Goal: Task Accomplishment & Management: Manage account settings

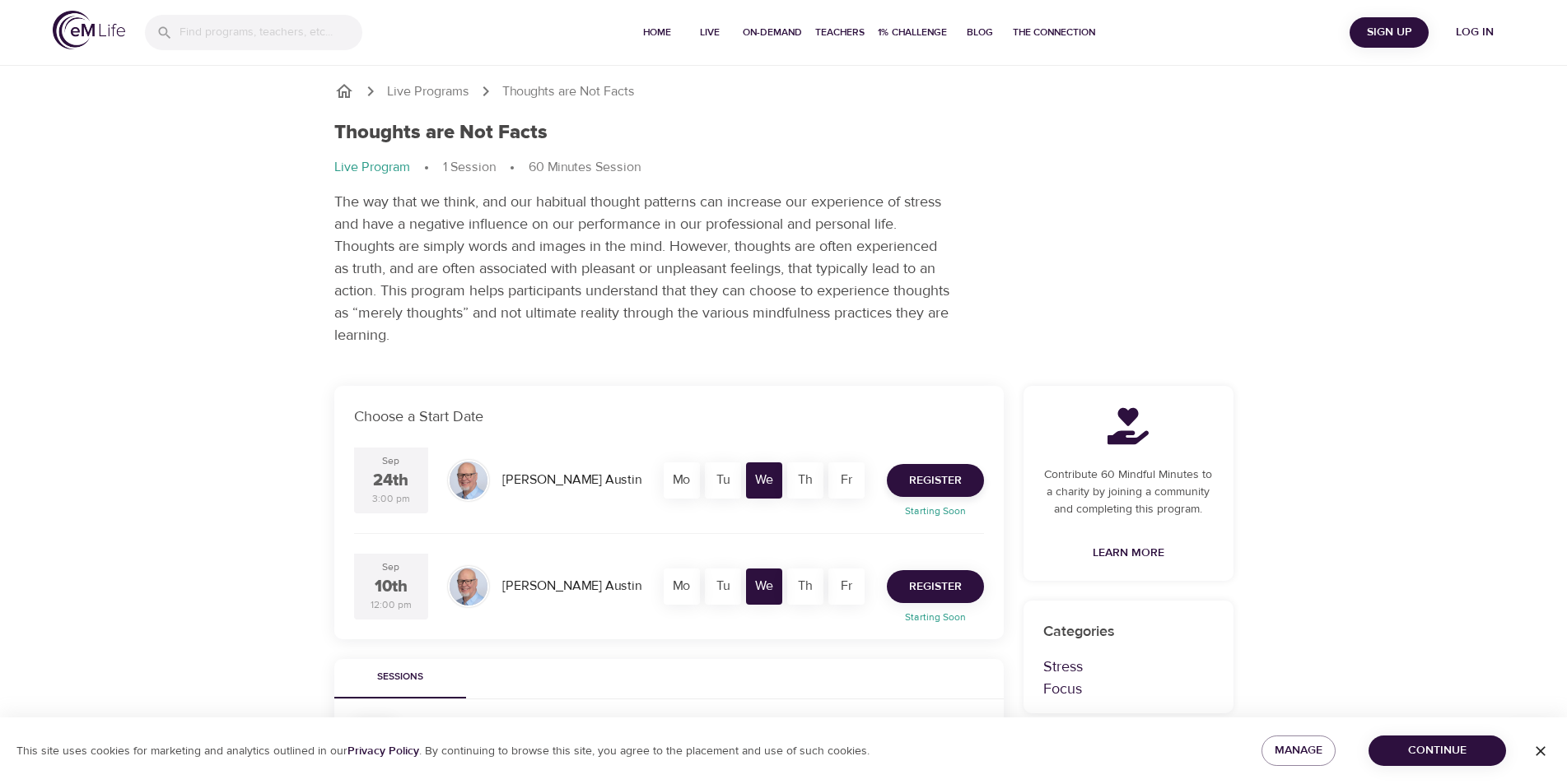
click at [938, 594] on span "Register" at bounding box center [935, 588] width 53 height 21
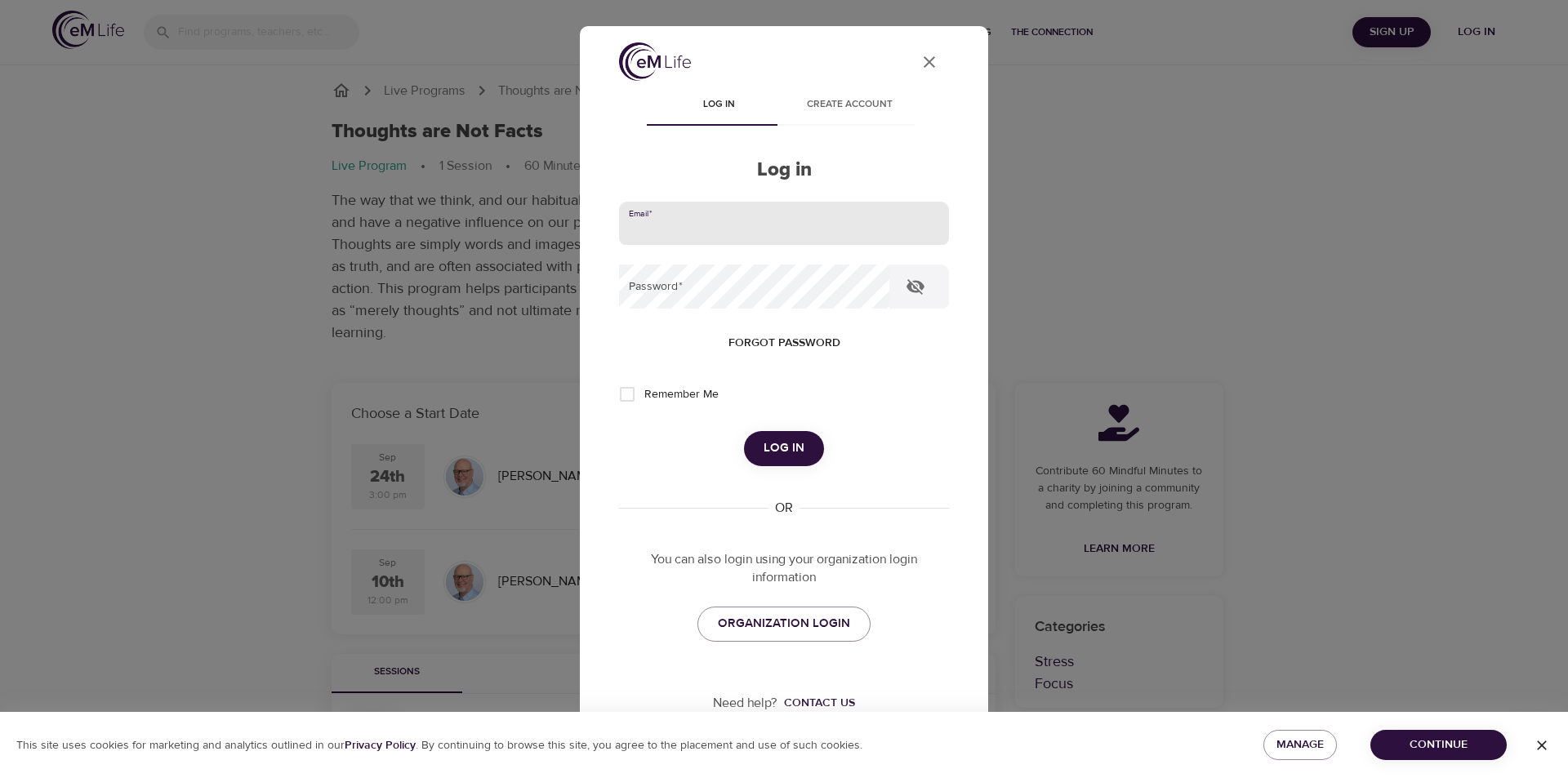
click at [660, 232] on input "email" at bounding box center [784, 223] width 330 height 44
type input "[PERSON_NAME][EMAIL_ADDRESS][DOMAIN_NAME]"
click at [769, 336] on span "Forgot password" at bounding box center [784, 344] width 112 height 21
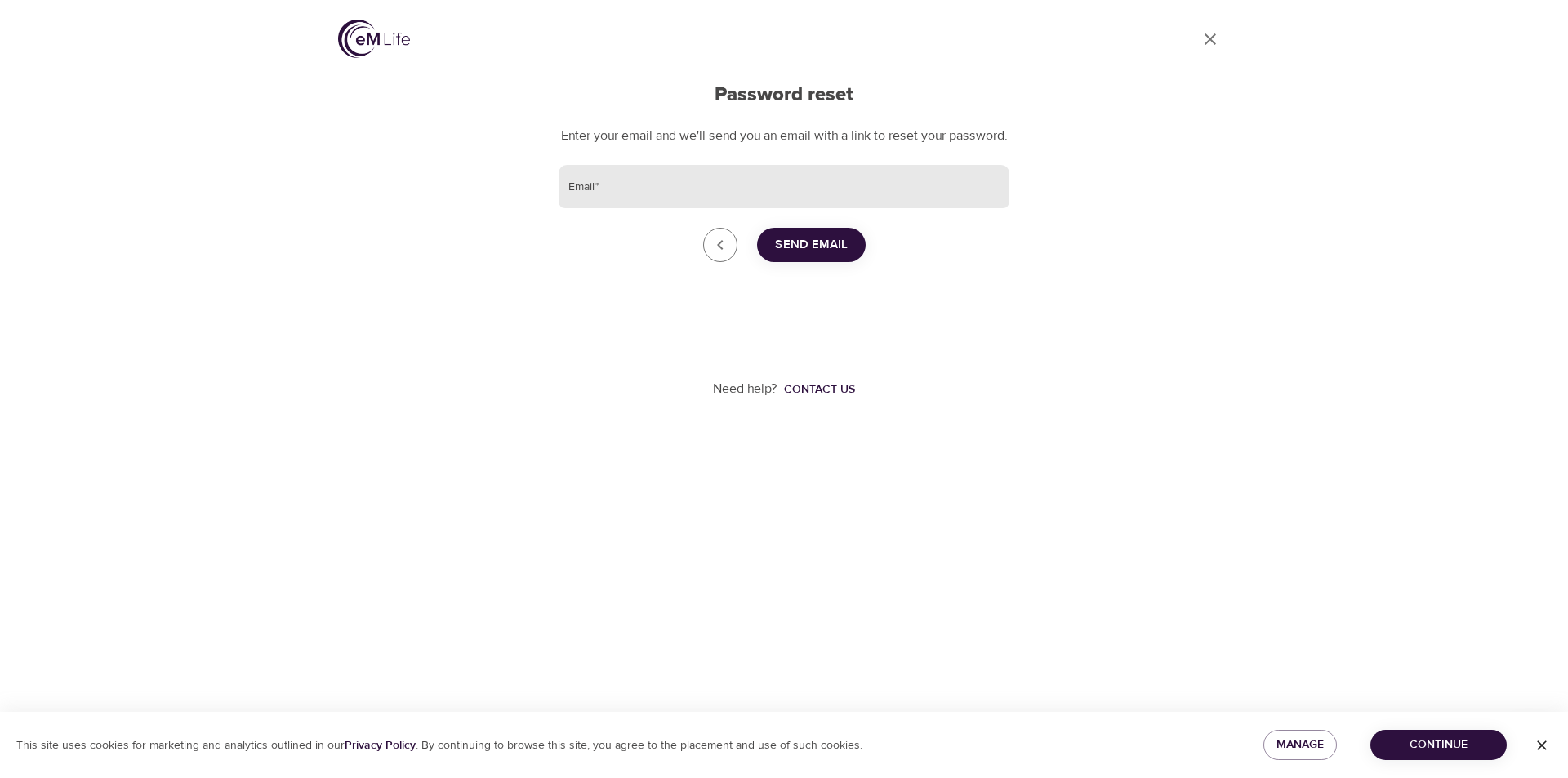
click at [581, 203] on input "Email   *" at bounding box center [784, 186] width 451 height 44
type input "[PERSON_NAME][EMAIL_ADDRESS][DOMAIN_NAME]"
click at [809, 255] on span "Send Email" at bounding box center [811, 245] width 73 height 22
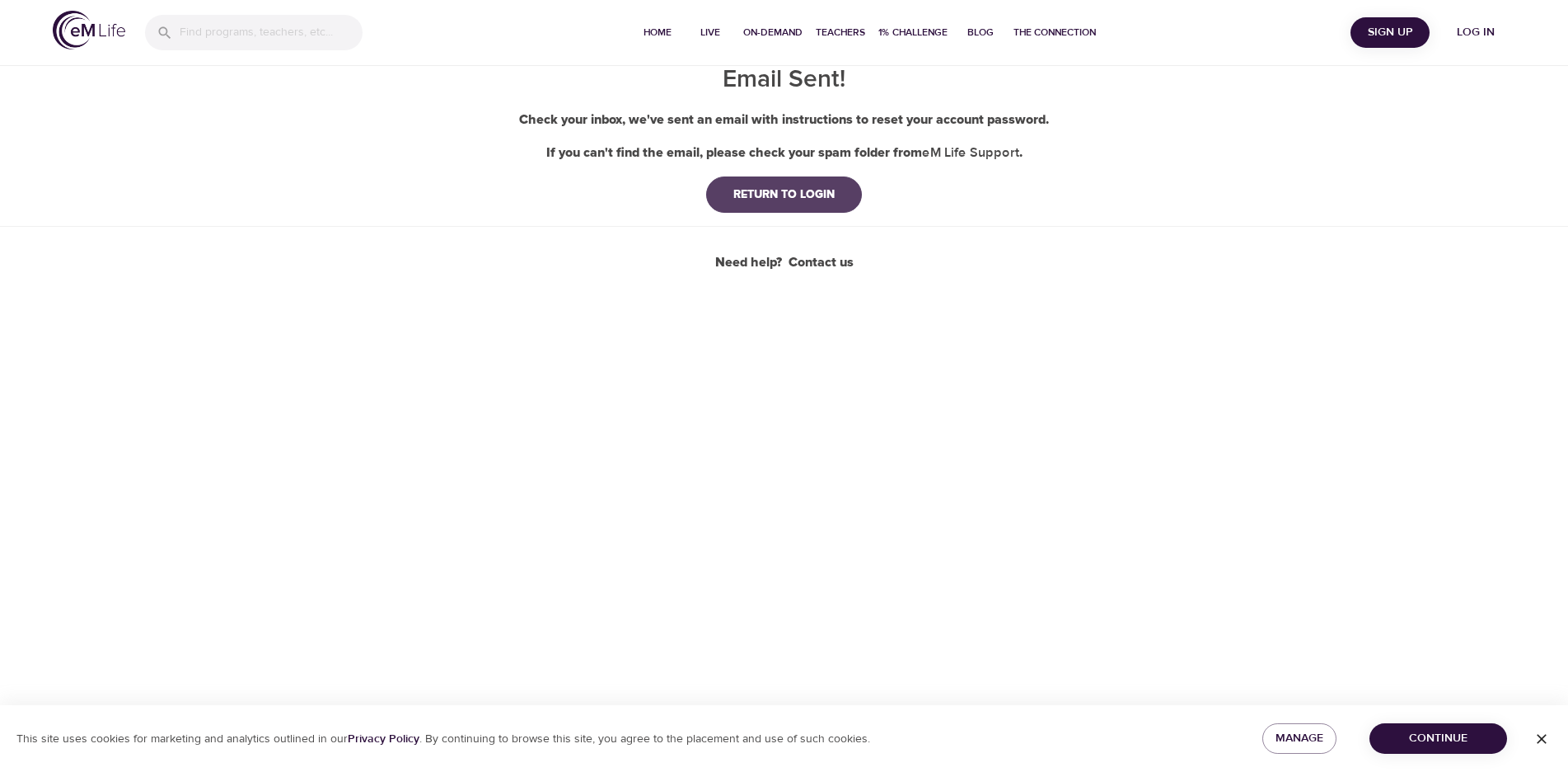
click at [795, 198] on div "RETURN TO LOGIN" at bounding box center [784, 194] width 127 height 16
